Goal: Task Accomplishment & Management: Use online tool/utility

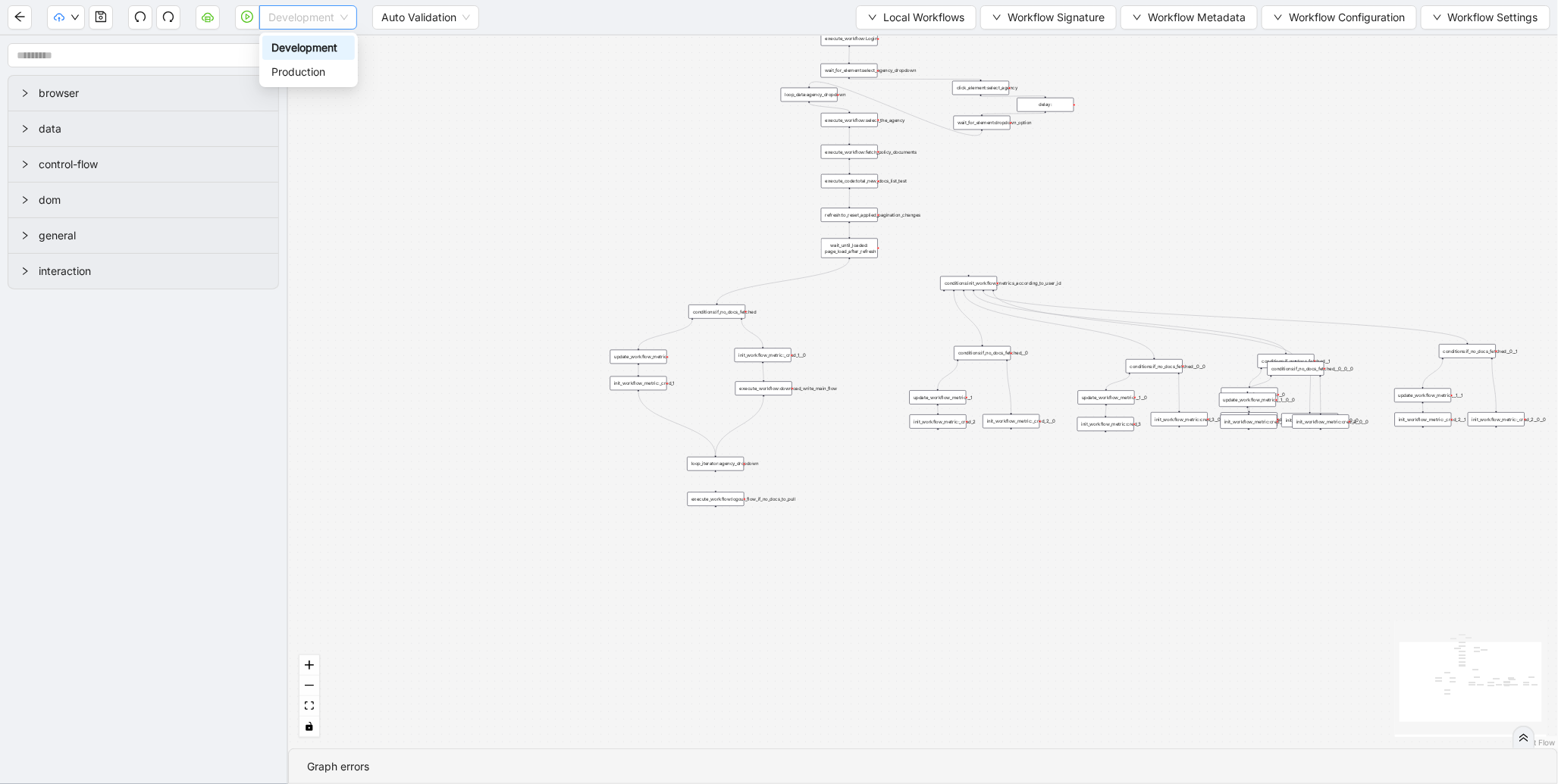
click at [353, 11] on div "Development" at bounding box center [308, 17] width 98 height 24
click at [317, 73] on div "Production" at bounding box center [309, 71] width 74 height 16
click at [245, 19] on icon "play-circle" at bounding box center [248, 17] width 12 height 12
click at [283, 16] on span "Development" at bounding box center [308, 17] width 80 height 22
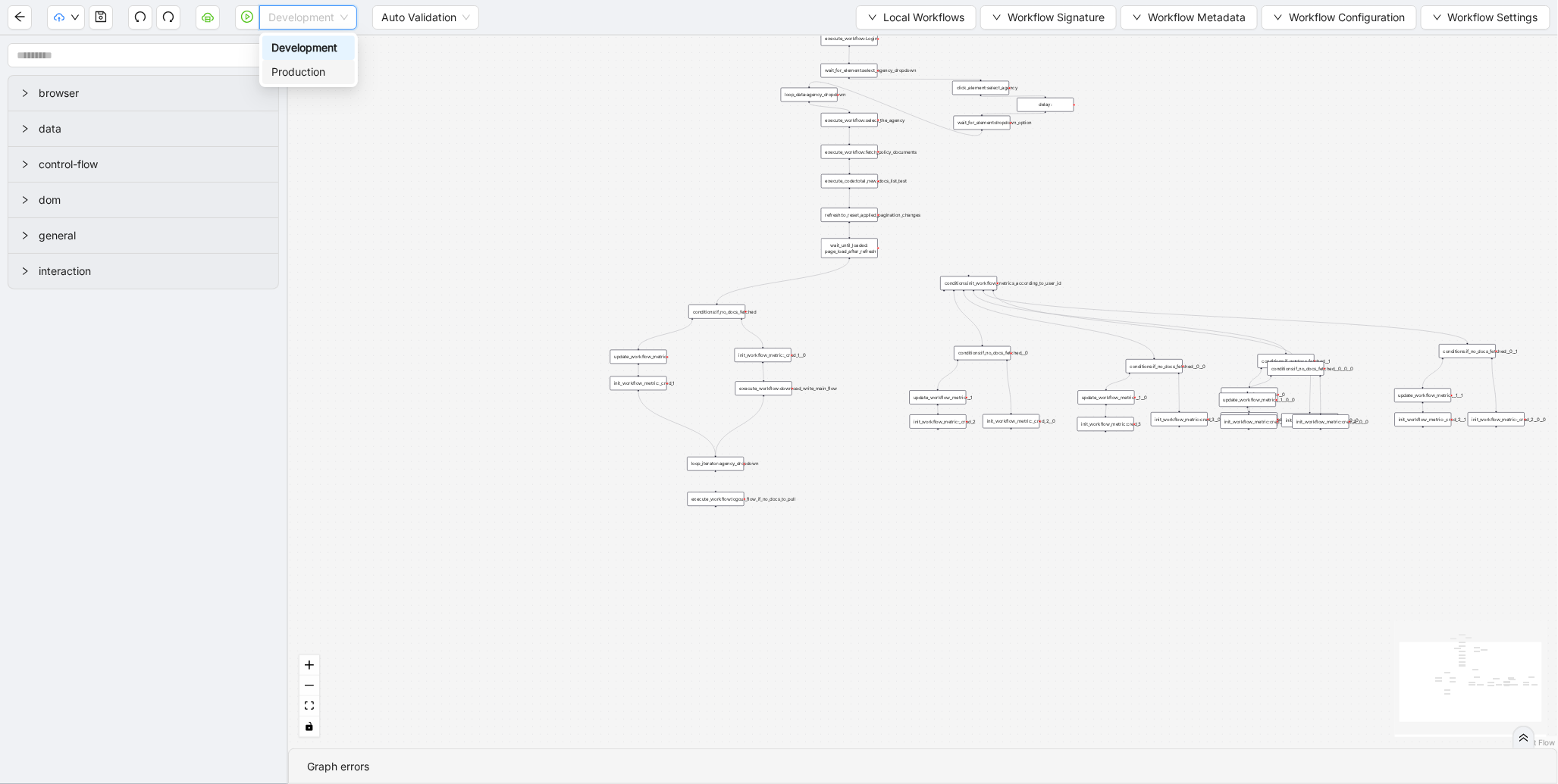
click at [296, 67] on div "Production" at bounding box center [309, 71] width 74 height 16
click at [250, 17] on icon "play-circle" at bounding box center [248, 17] width 12 height 12
